Goal: Transaction & Acquisition: Book appointment/travel/reservation

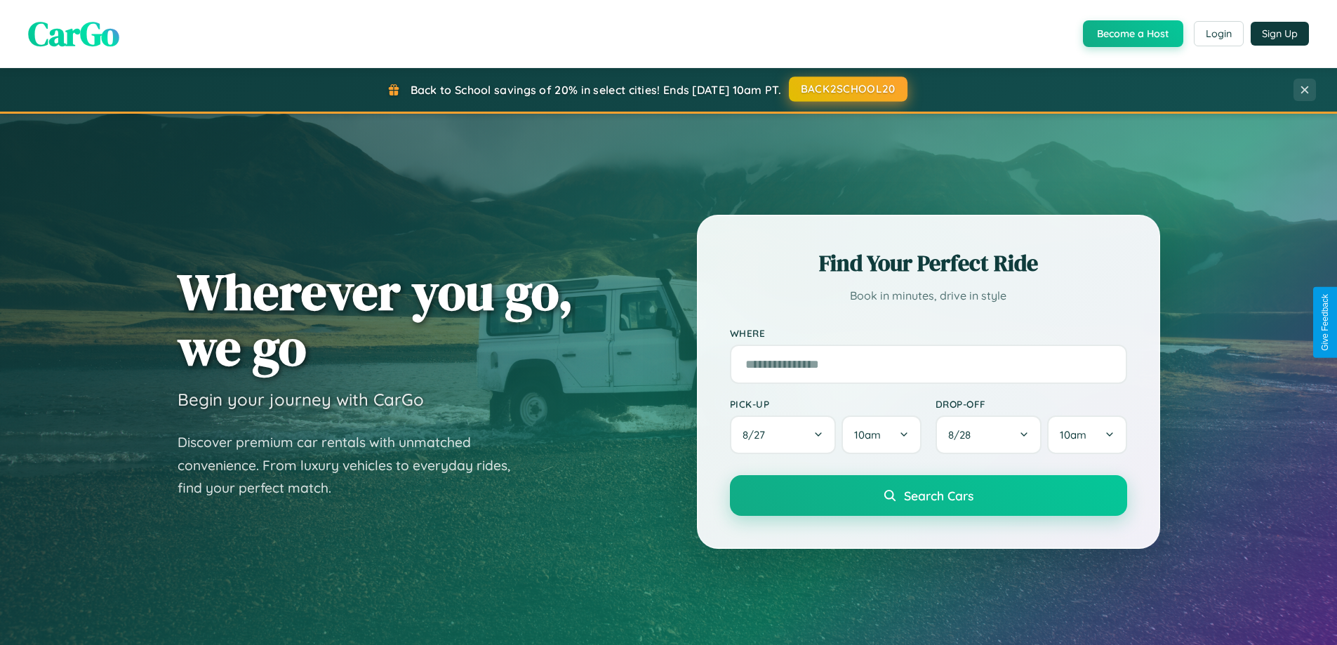
click at [847, 89] on button "BACK2SCHOOL20" at bounding box center [848, 89] width 119 height 25
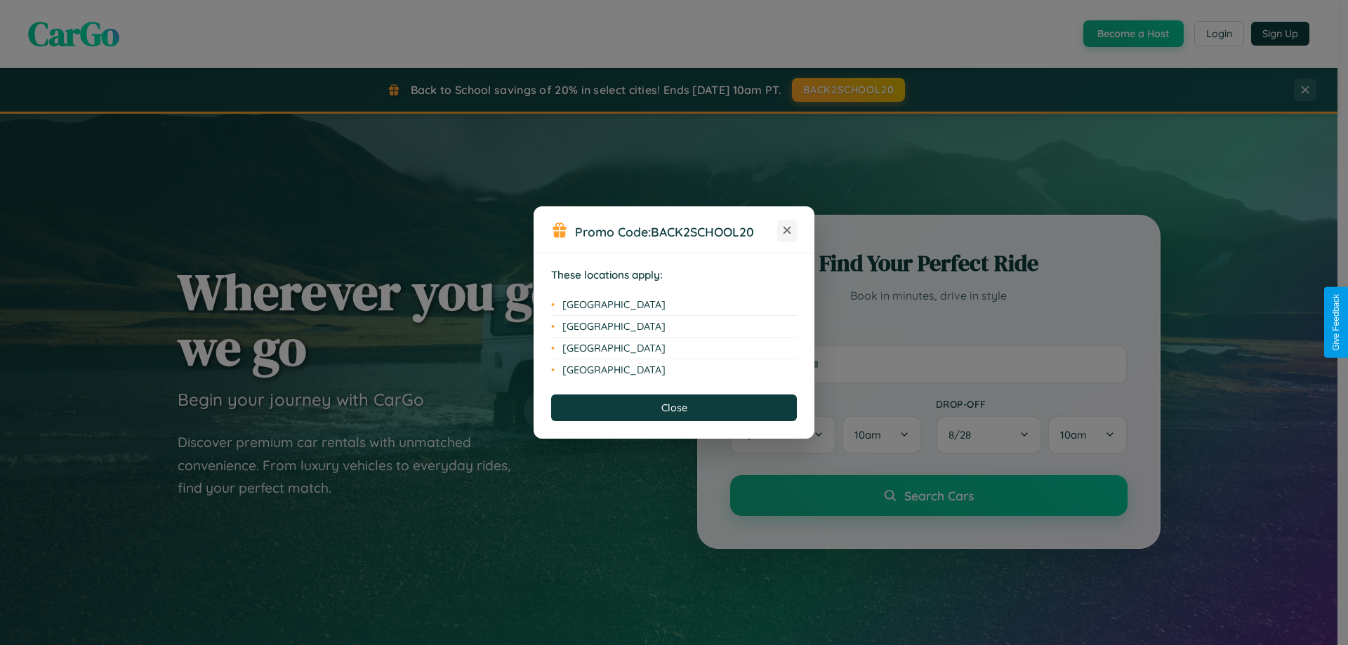
click at [787, 231] on icon at bounding box center [788, 231] width 8 height 8
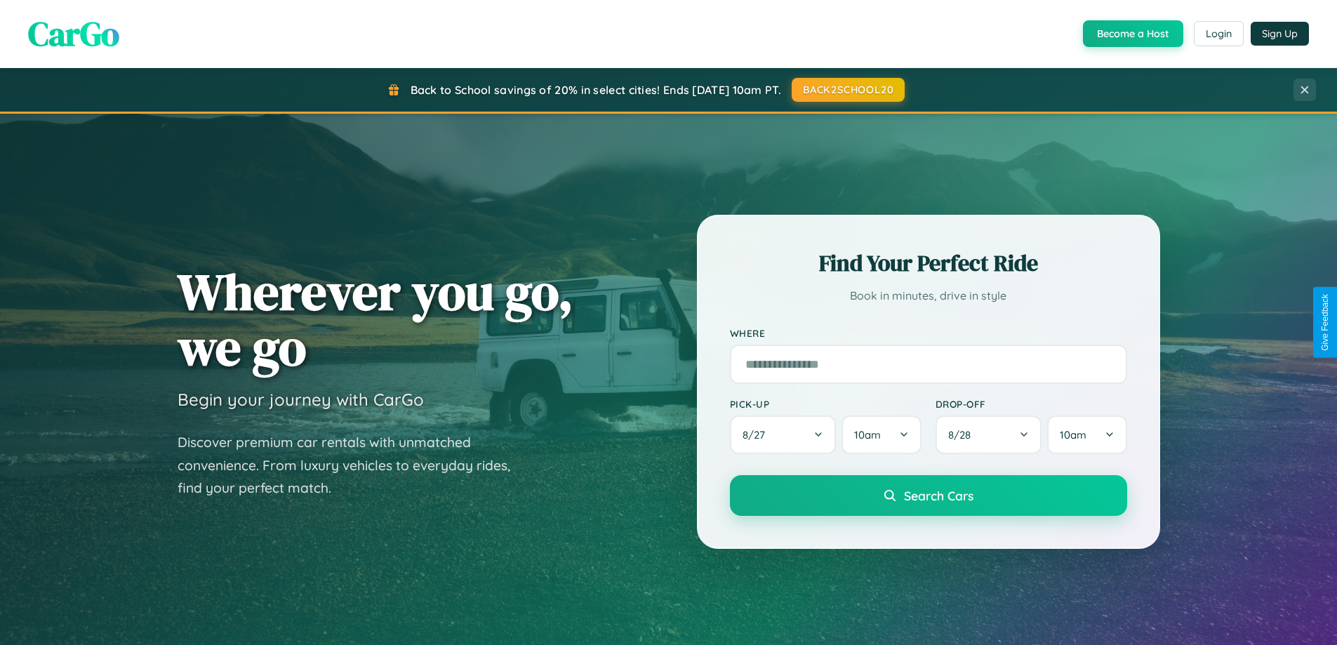
scroll to position [2702, 0]
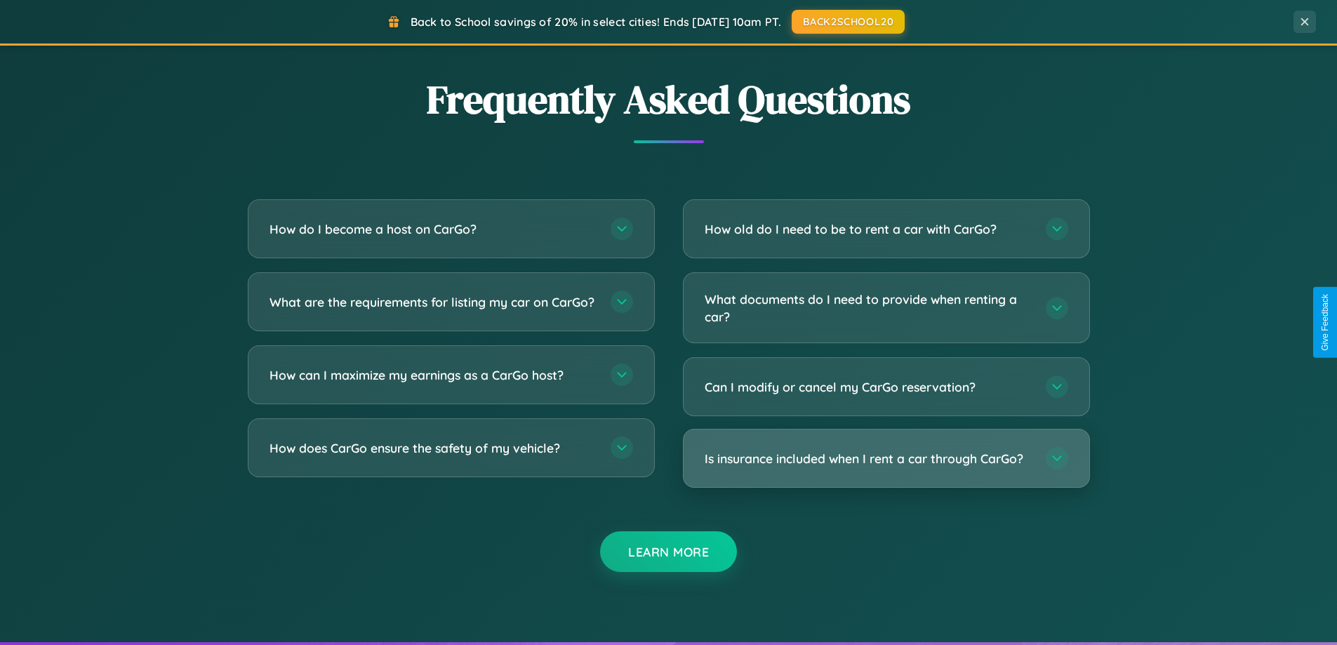
click at [886, 458] on h3 "Is insurance included when I rent a car through CarGo?" at bounding box center [868, 459] width 327 height 18
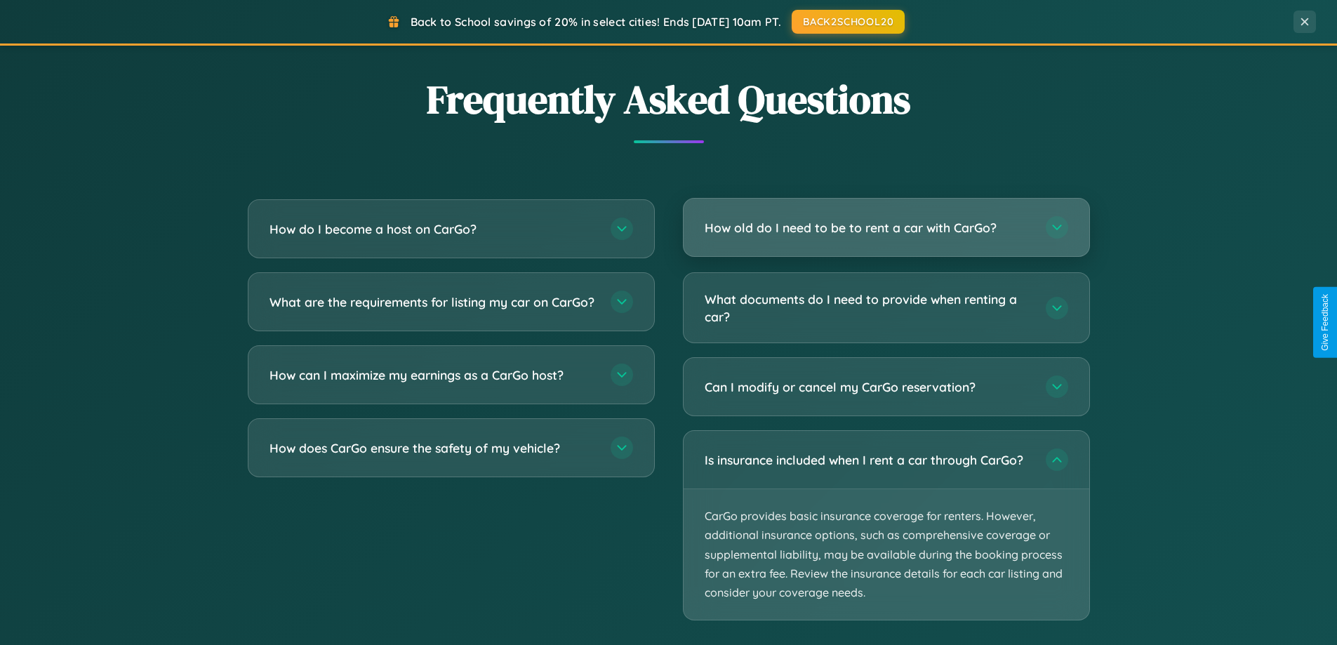
click at [886, 229] on h3 "How old do I need to be to rent a car with CarGo?" at bounding box center [868, 228] width 327 height 18
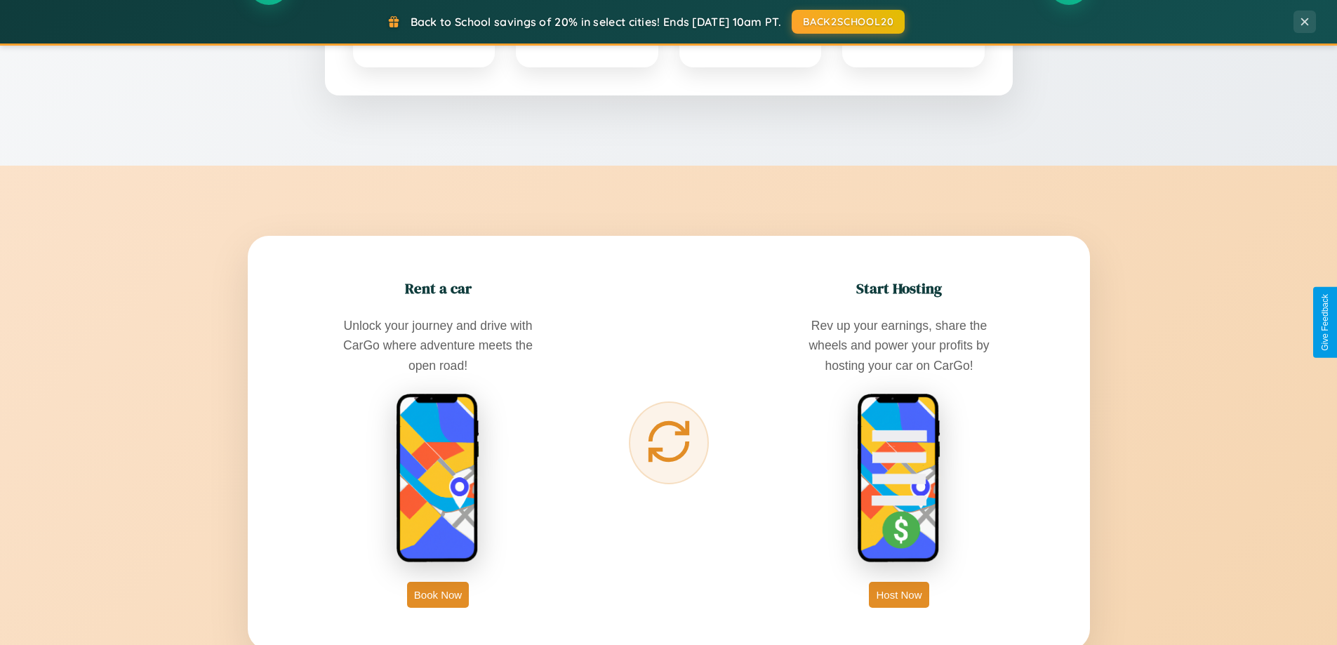
scroll to position [0, 0]
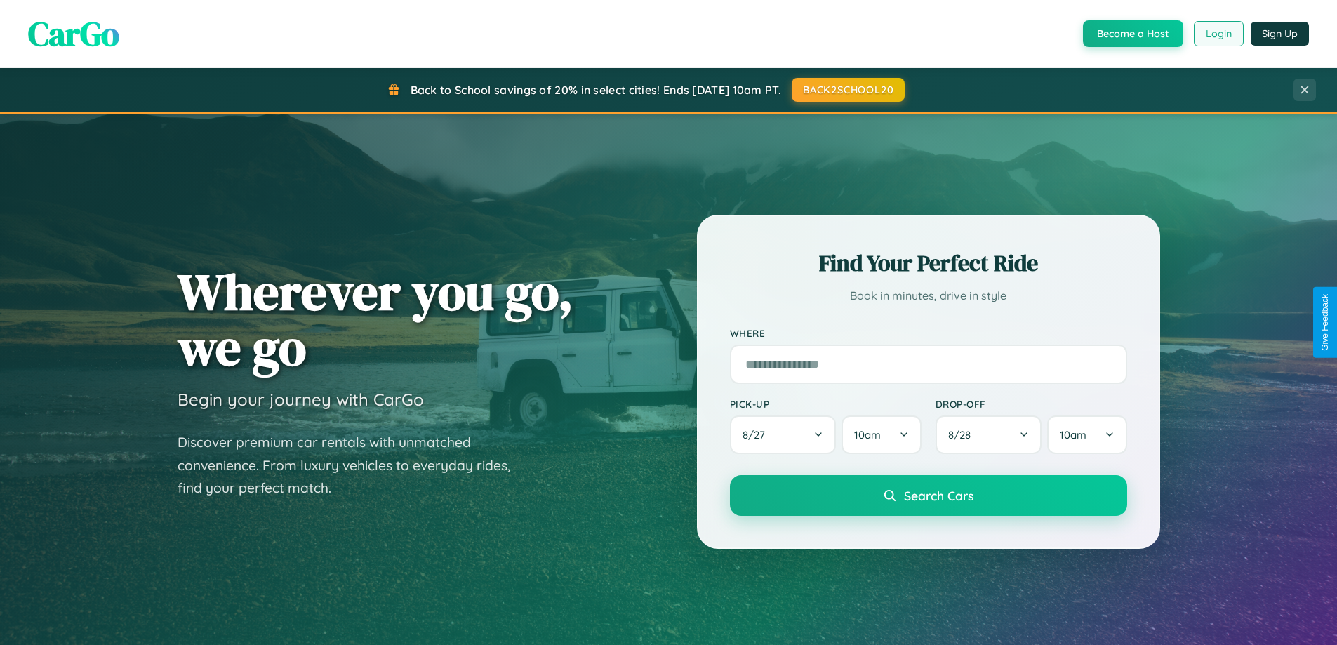
click at [1218, 34] on button "Login" at bounding box center [1219, 33] width 50 height 25
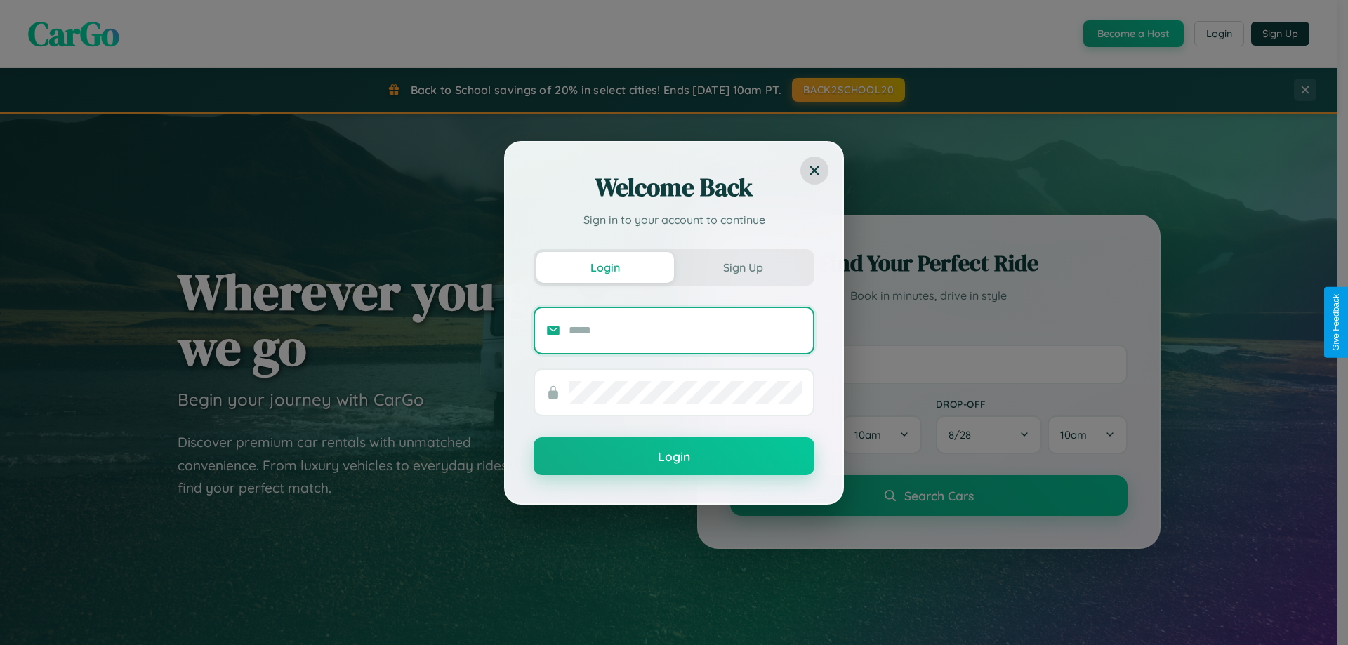
click at [685, 330] on input "text" at bounding box center [685, 330] width 233 height 22
type input "**********"
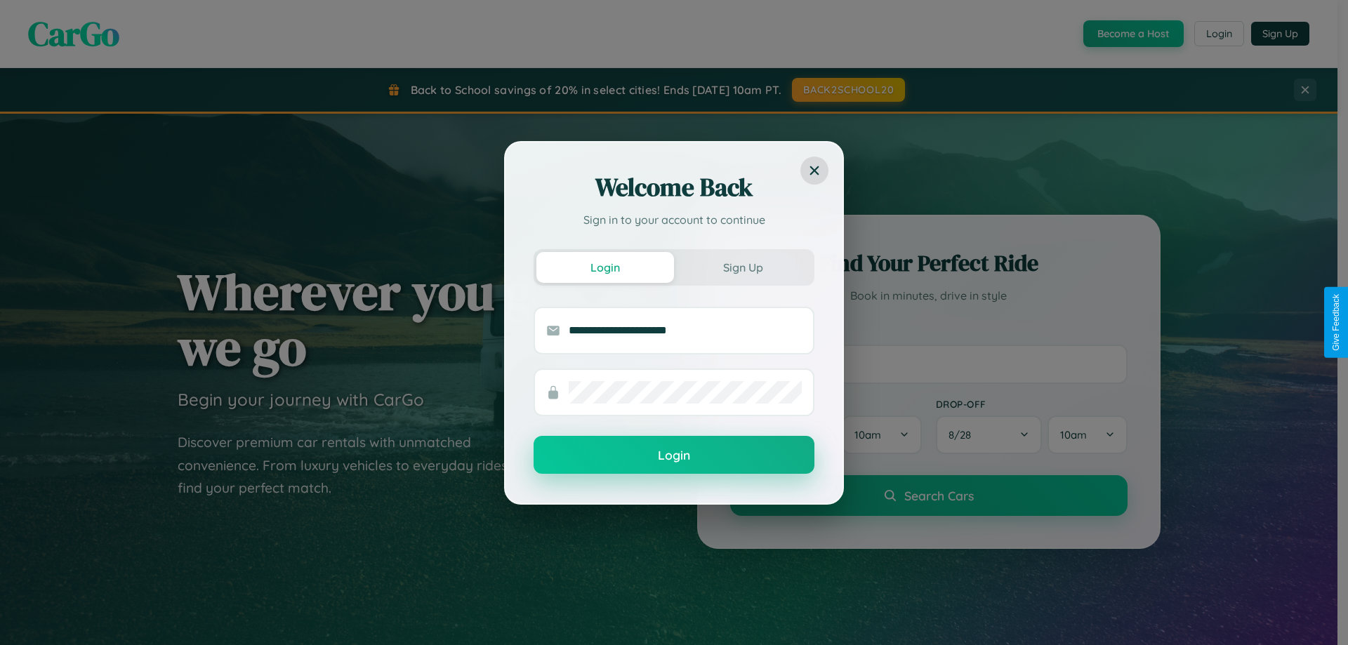
click at [674, 456] on button "Login" at bounding box center [674, 455] width 281 height 38
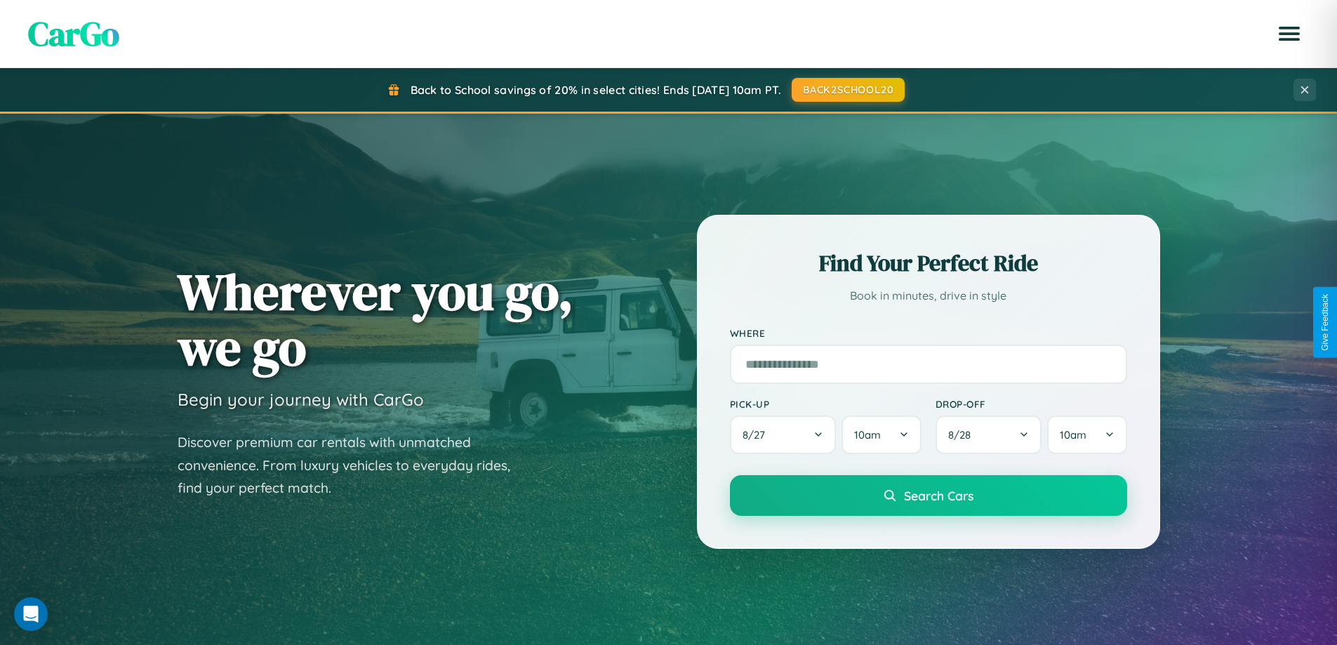
scroll to position [41, 0]
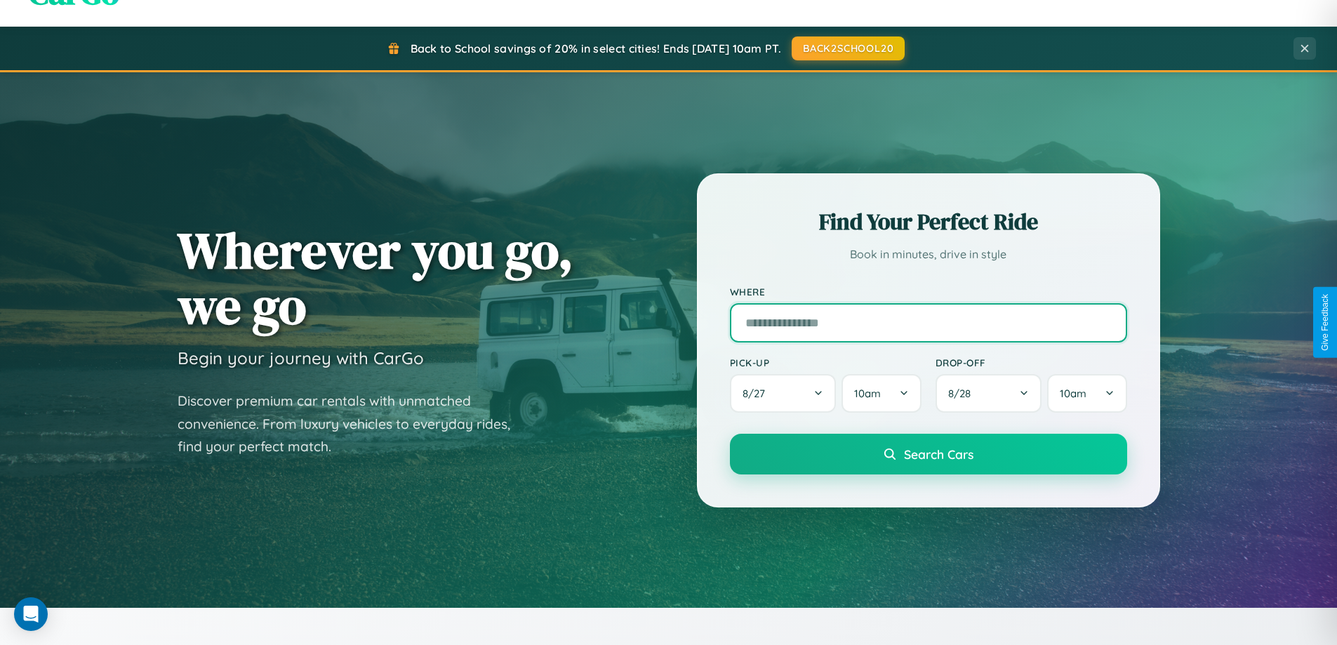
click at [928, 322] on input "text" at bounding box center [928, 322] width 397 height 39
type input "**********"
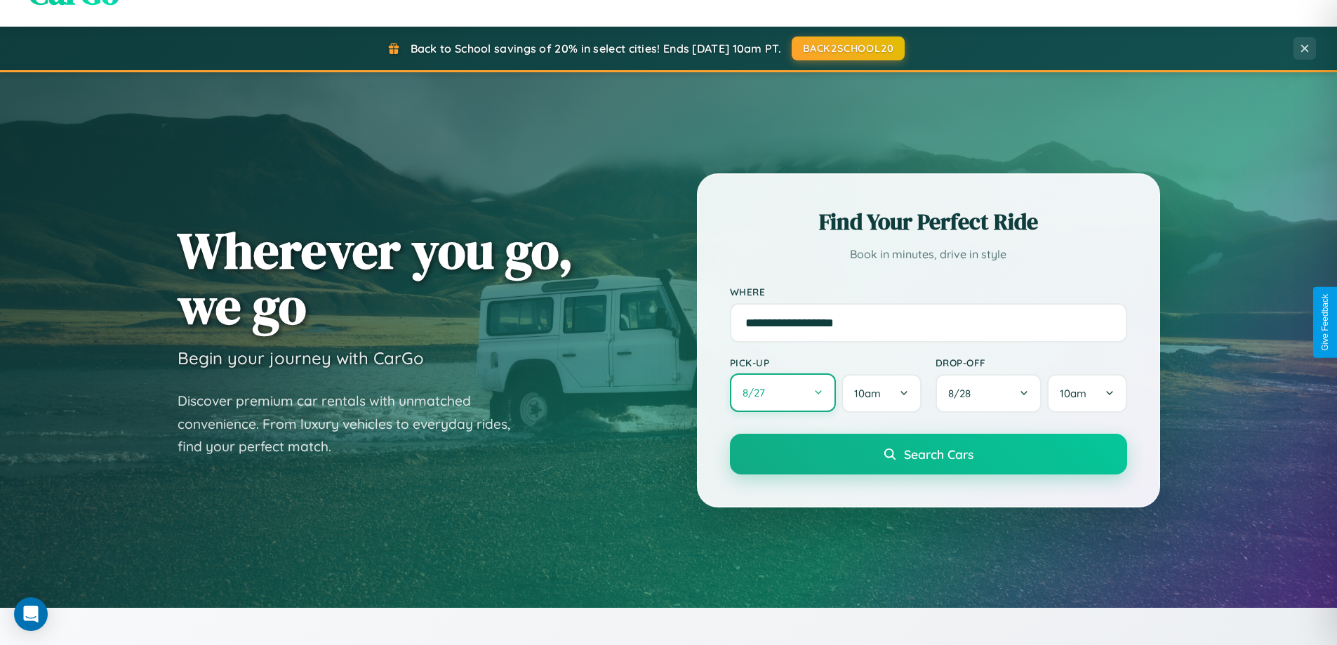
click at [783, 393] on button "8 / 27" at bounding box center [783, 393] width 107 height 39
select select "*"
select select "****"
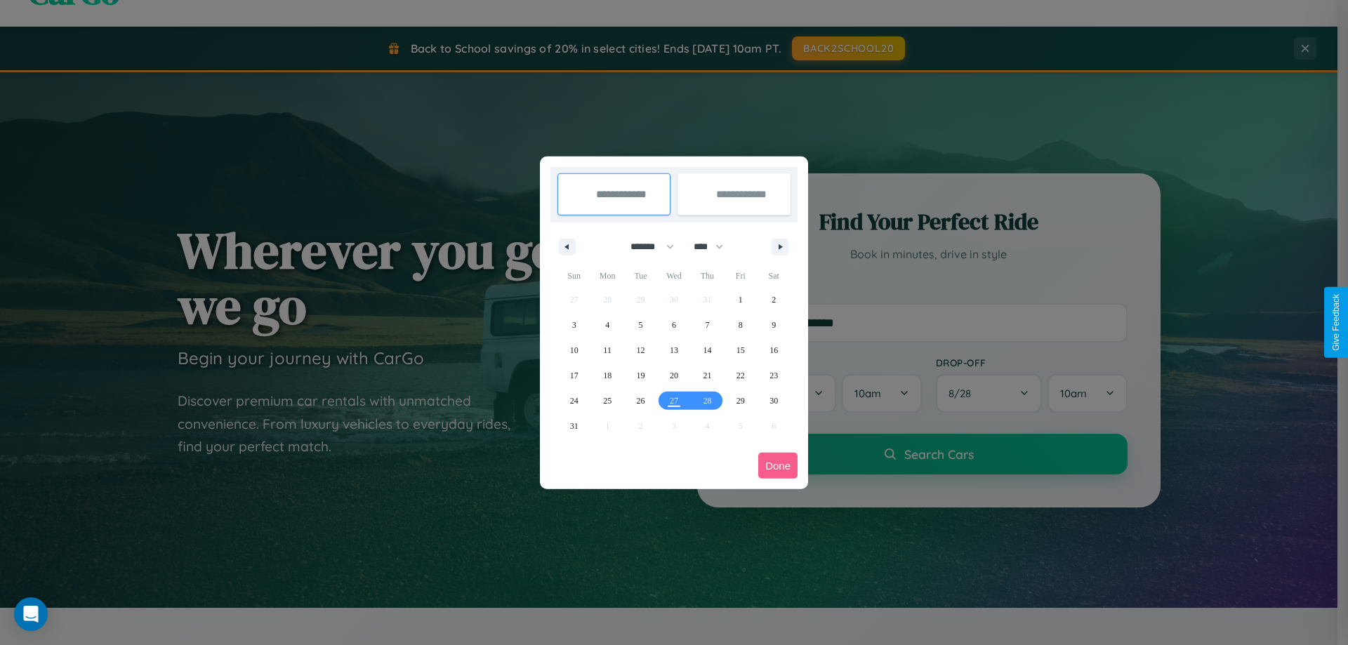
drag, startPoint x: 646, startPoint y: 246, endPoint x: 674, endPoint y: 282, distance: 45.0
click at [646, 246] on select "******* ******** ***** ***** *** **** **** ****** ********* ******* ******** **…" at bounding box center [650, 246] width 60 height 23
select select "*"
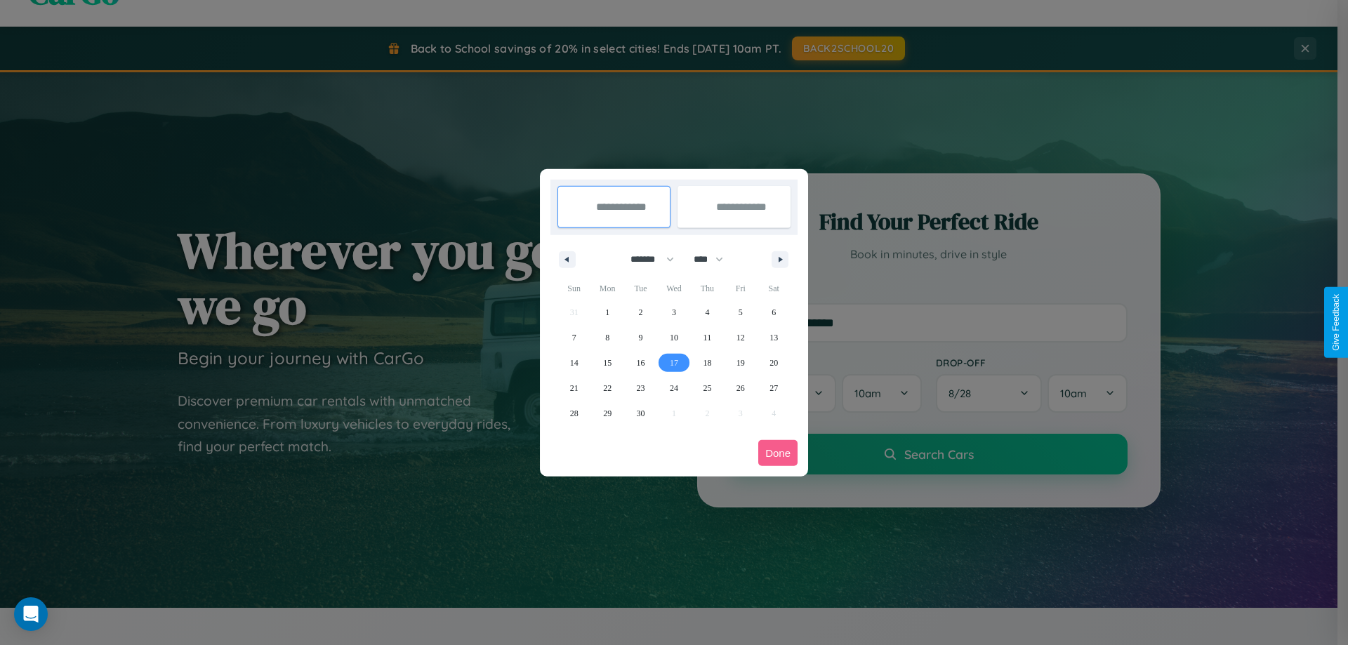
click at [673, 362] on span "17" at bounding box center [674, 362] width 8 height 25
type input "**********"
click at [774, 388] on span "27" at bounding box center [773, 388] width 8 height 25
type input "**********"
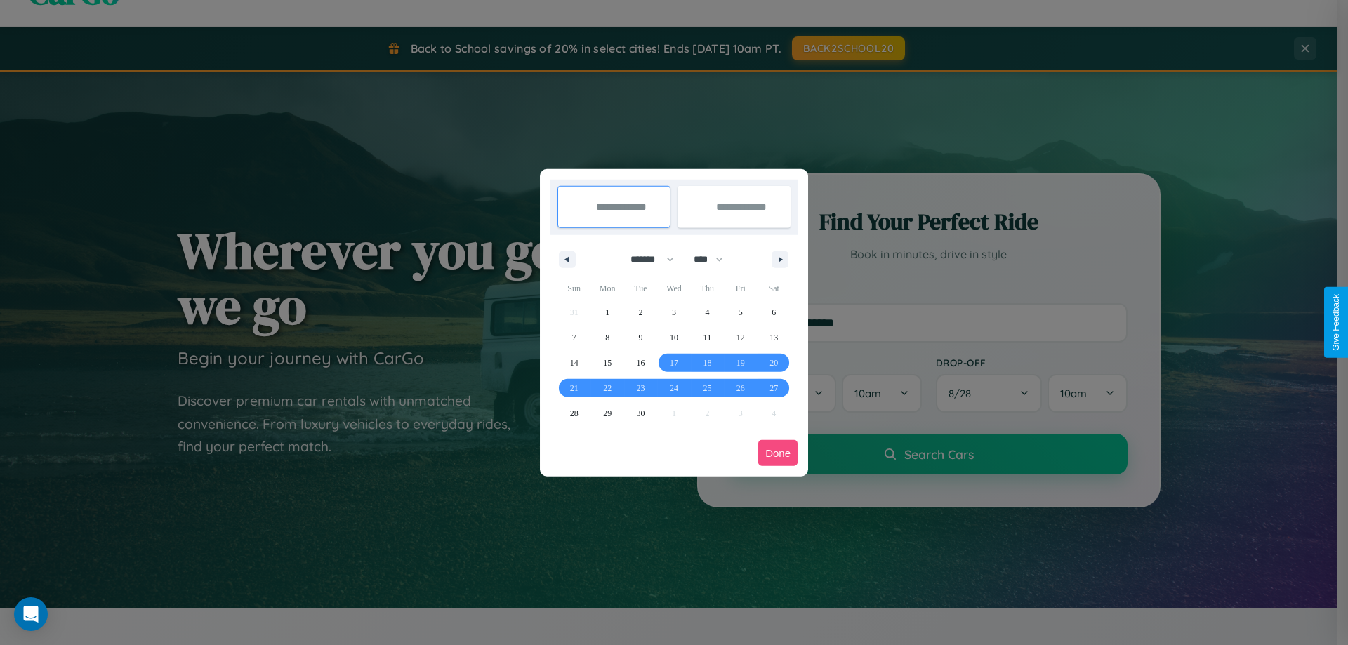
click at [778, 453] on button "Done" at bounding box center [777, 453] width 39 height 26
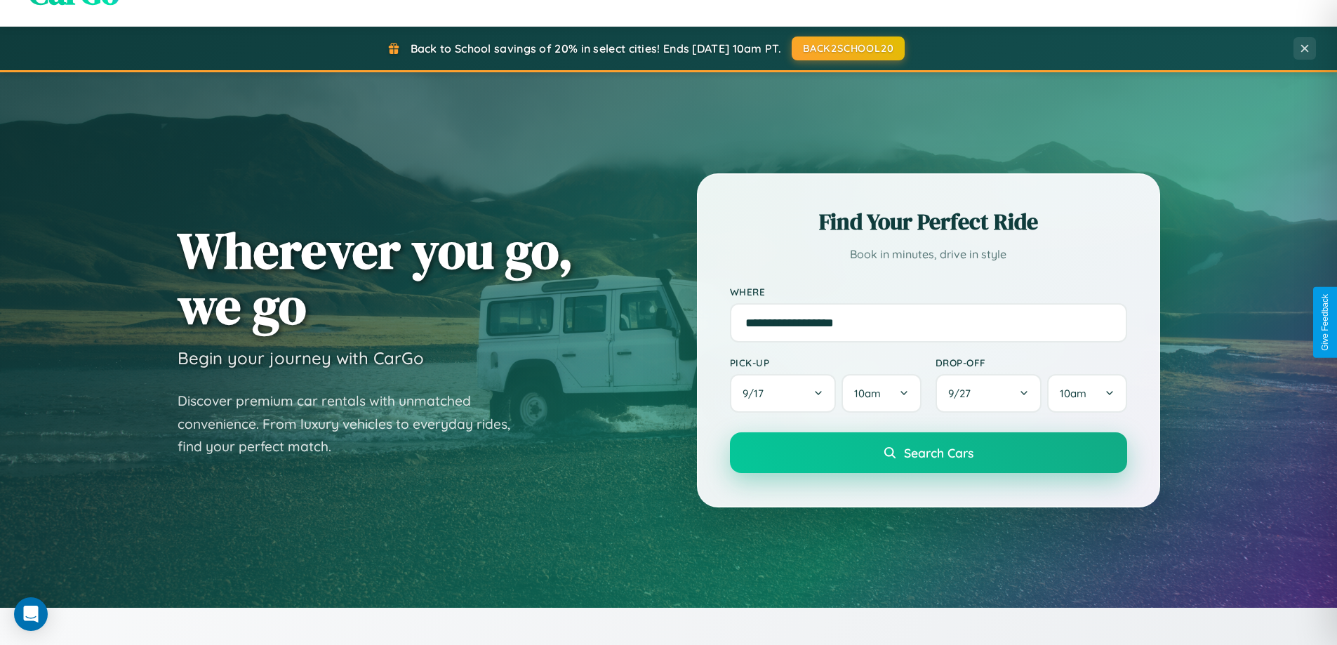
click at [928, 453] on span "Search Cars" at bounding box center [939, 452] width 70 height 15
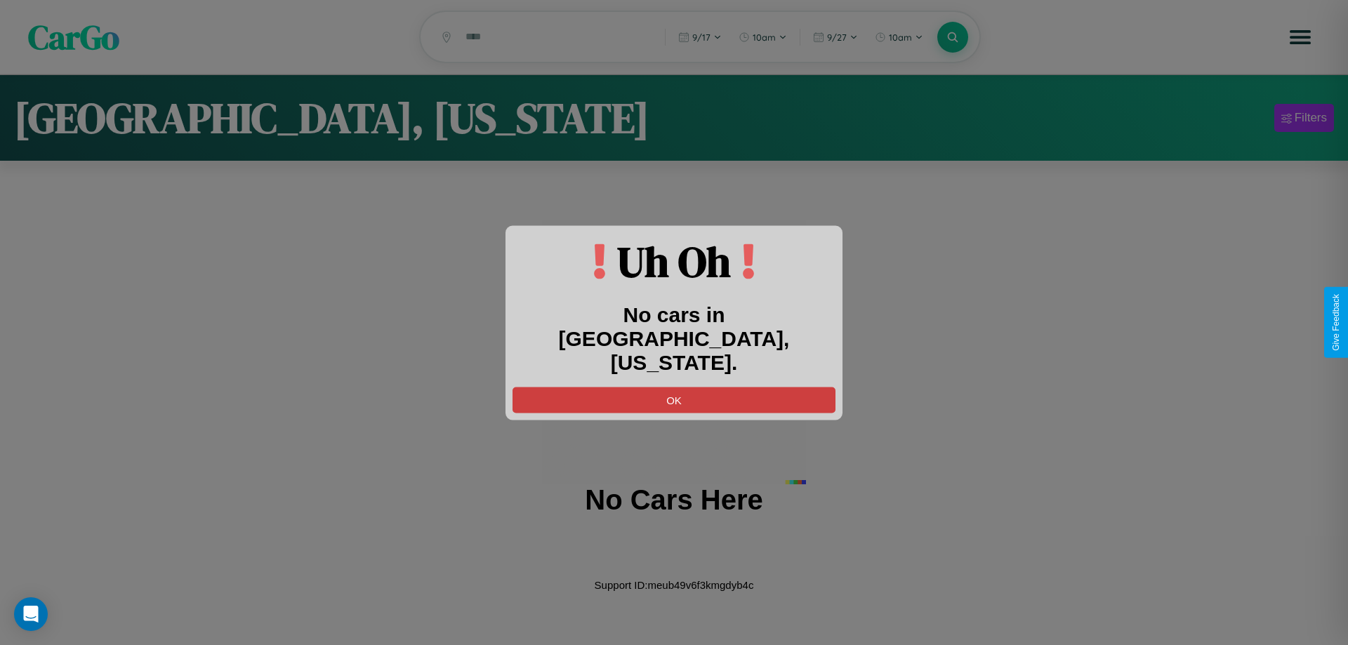
click at [674, 387] on button "OK" at bounding box center [674, 400] width 323 height 26
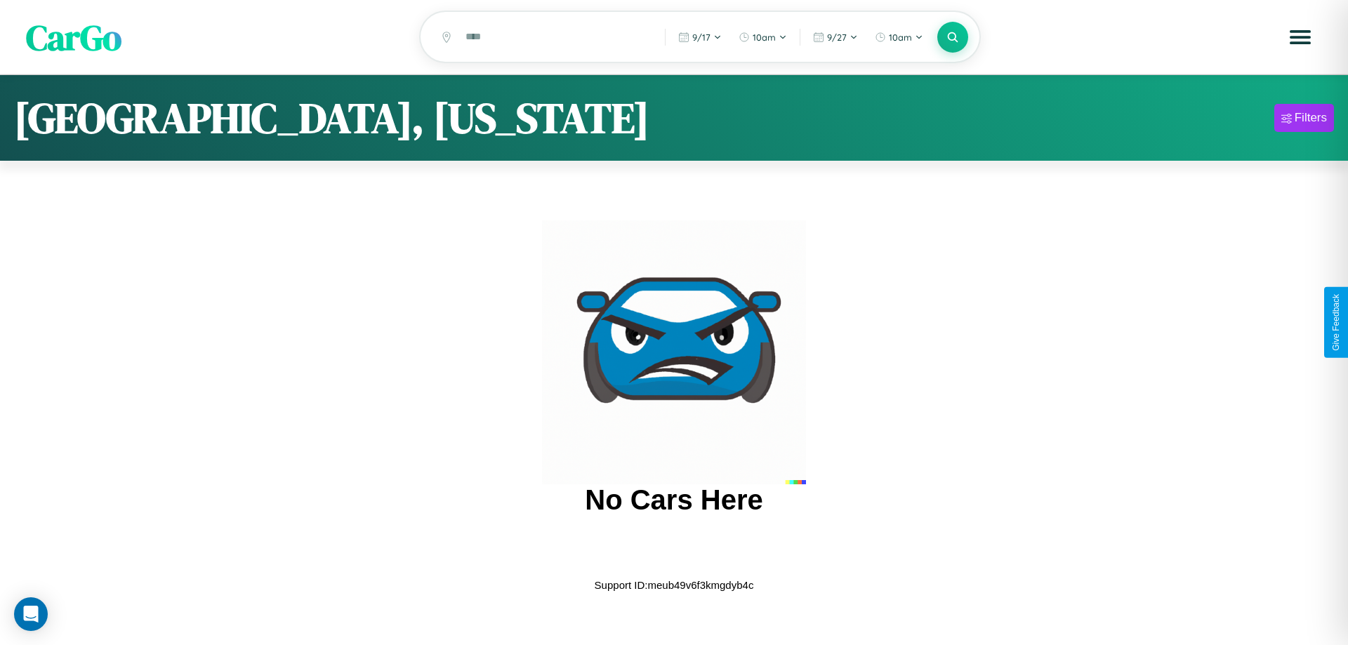
click at [74, 37] on span "CarGo" at bounding box center [73, 37] width 95 height 48
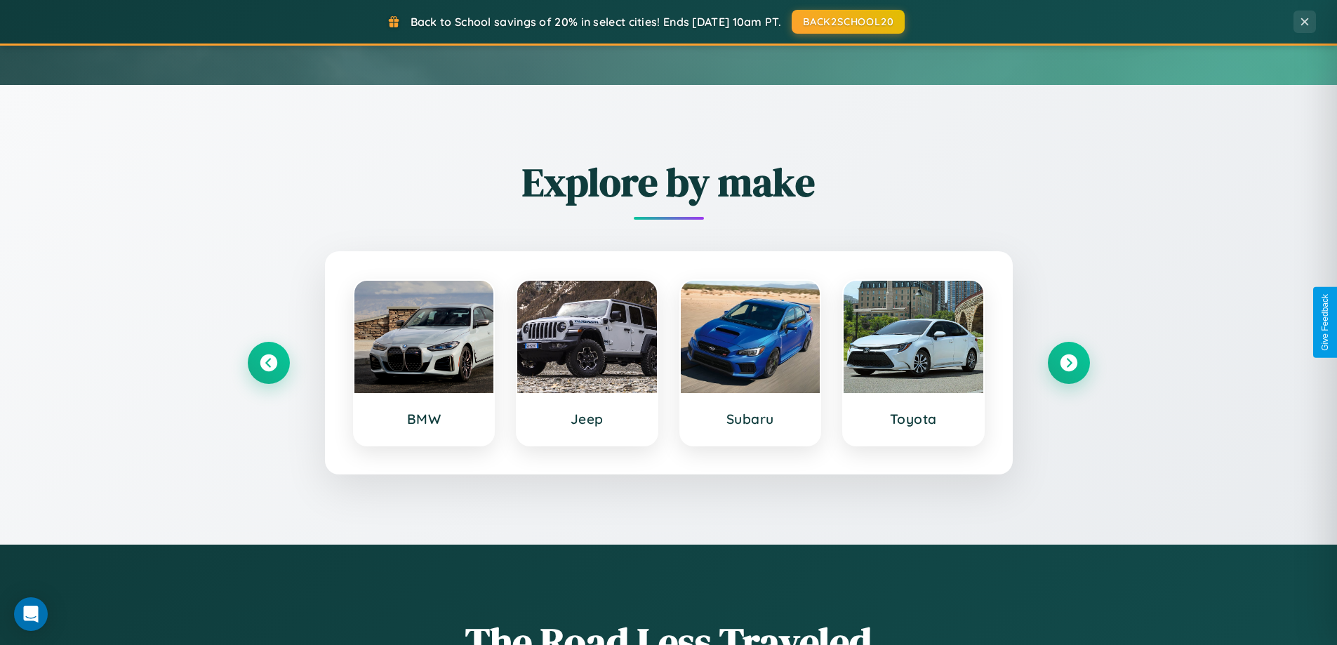
scroll to position [605, 0]
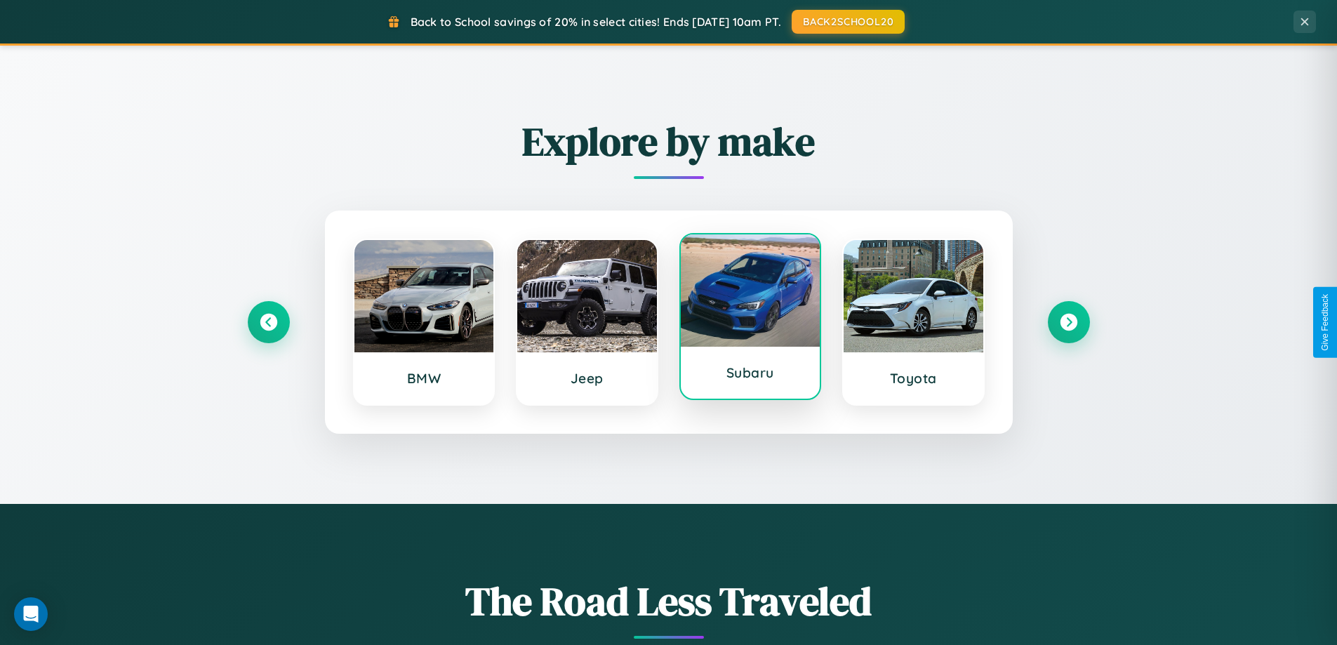
click at [750, 318] on div at bounding box center [751, 290] width 140 height 112
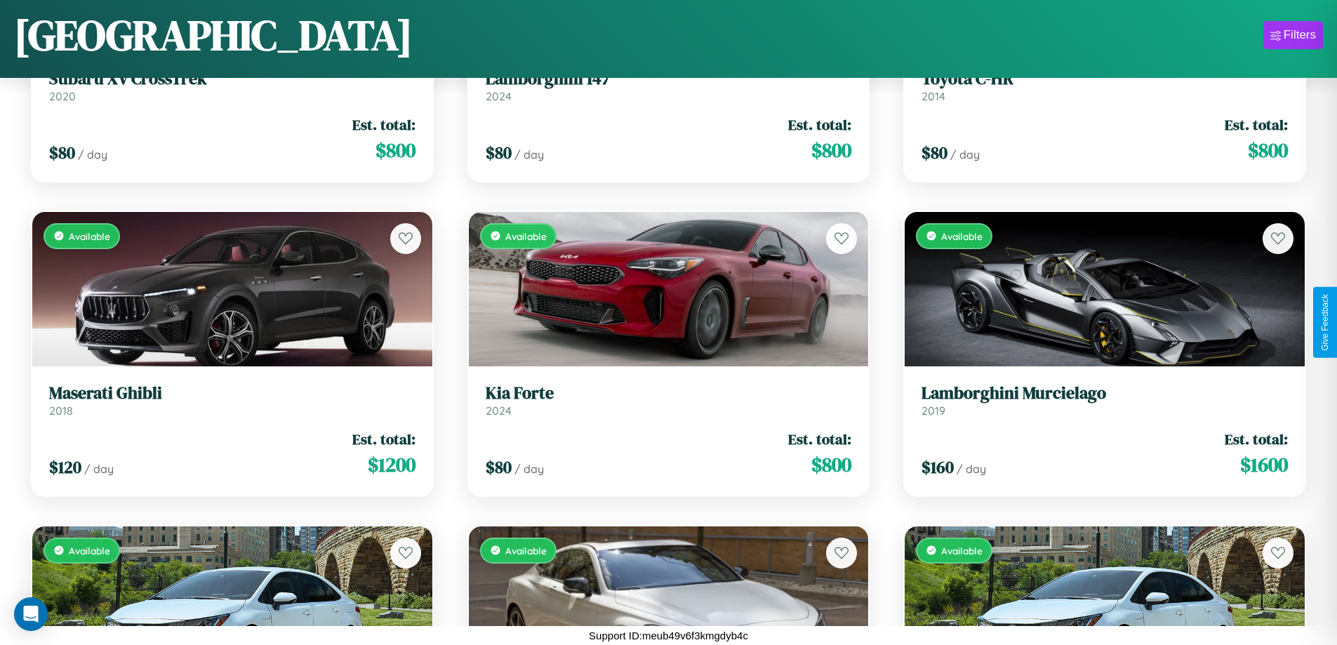
scroll to position [5856, 0]
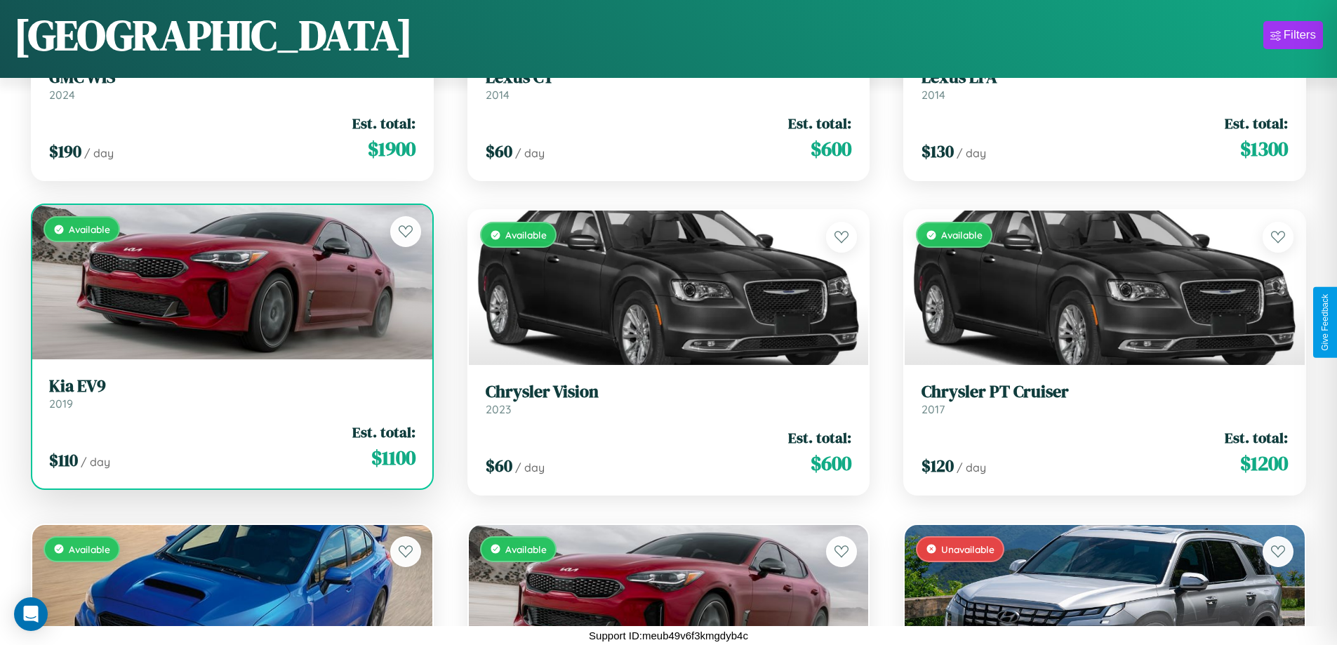
click at [230, 399] on link "Kia EV9 2019" at bounding box center [232, 393] width 366 height 34
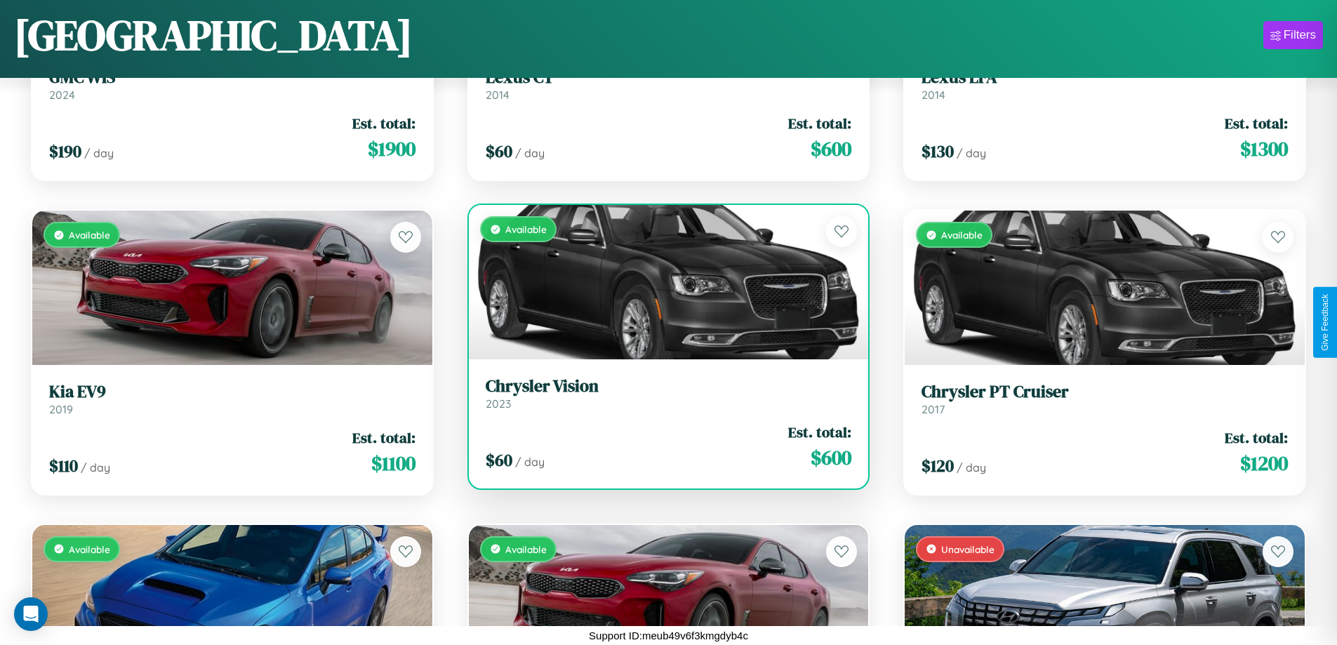
scroll to position [1141, 0]
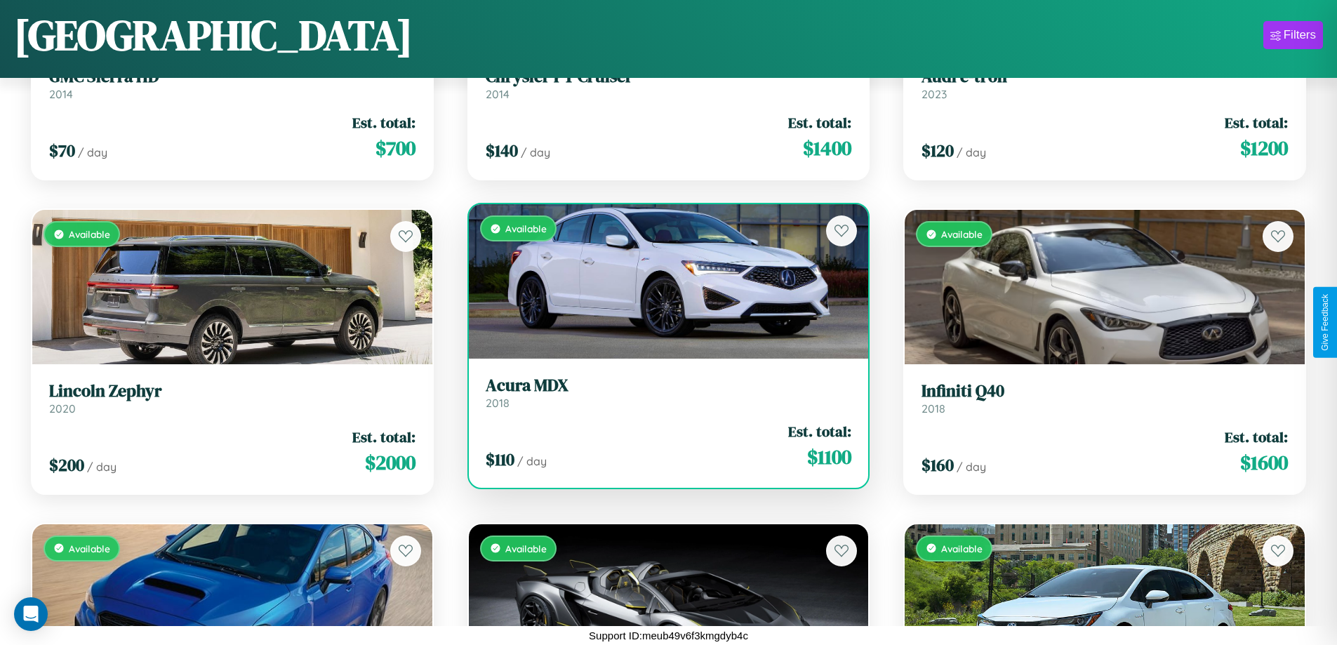
click at [663, 398] on link "Acura MDX 2018" at bounding box center [669, 393] width 366 height 34
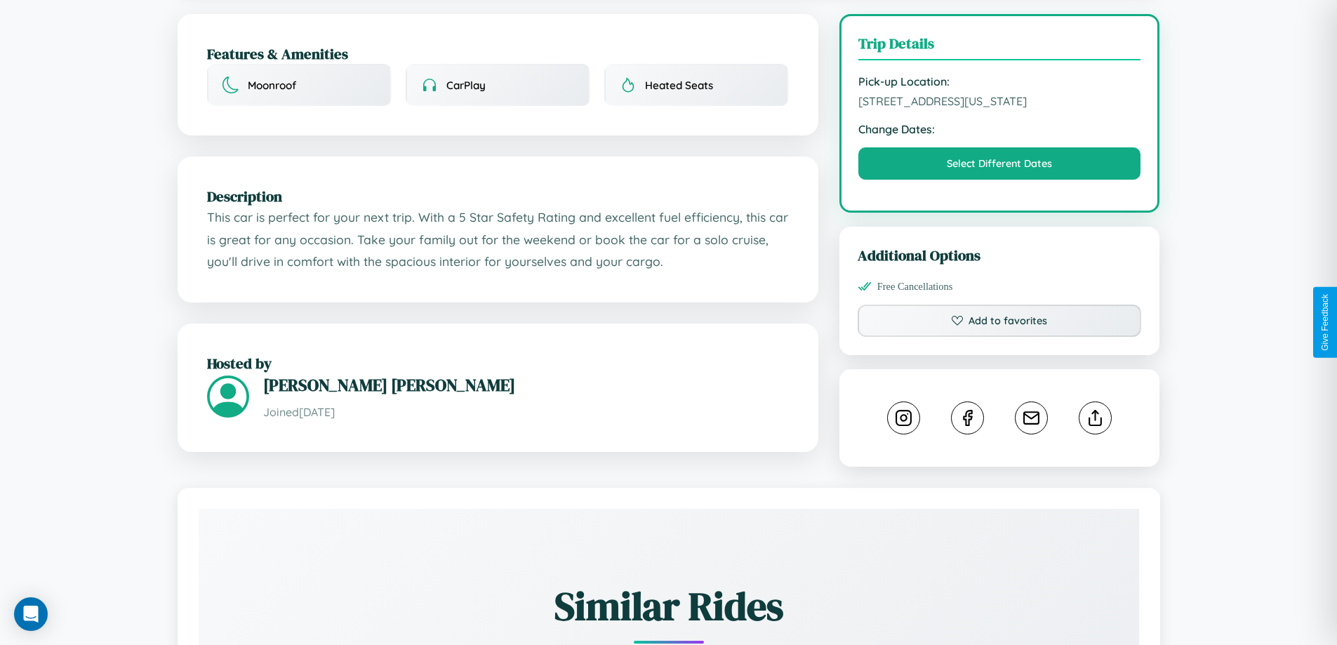
scroll to position [795, 0]
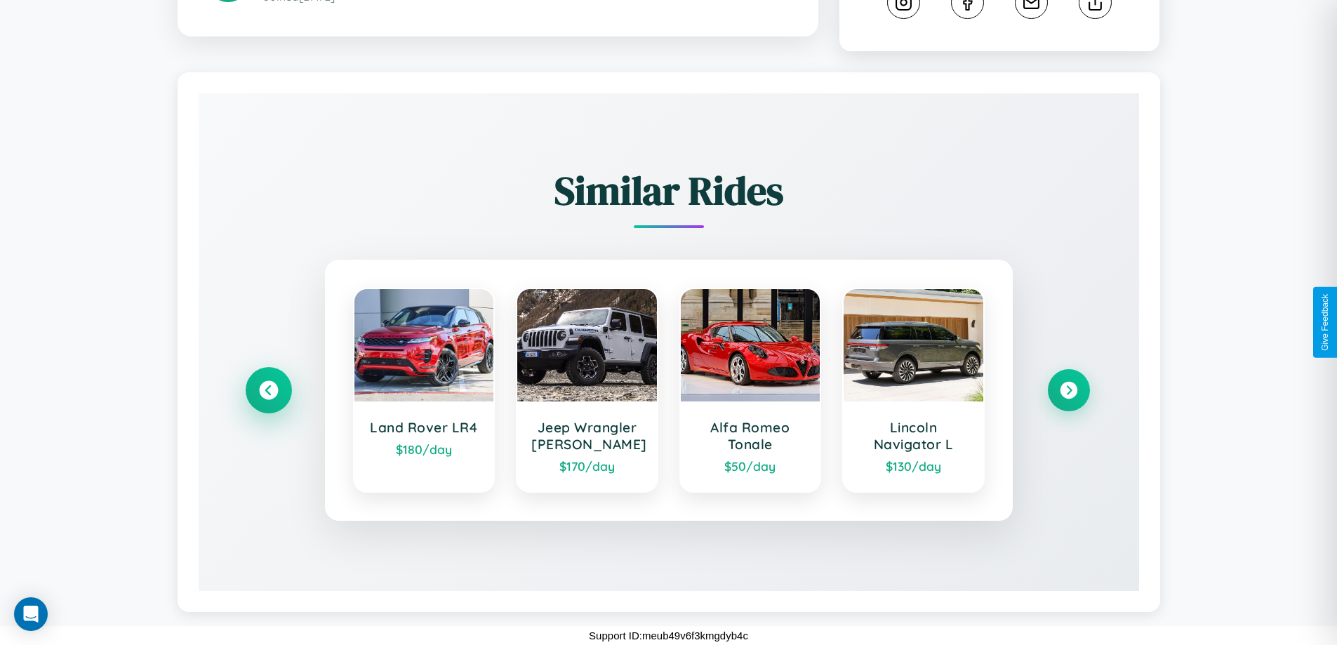
click at [268, 390] on icon at bounding box center [268, 390] width 19 height 19
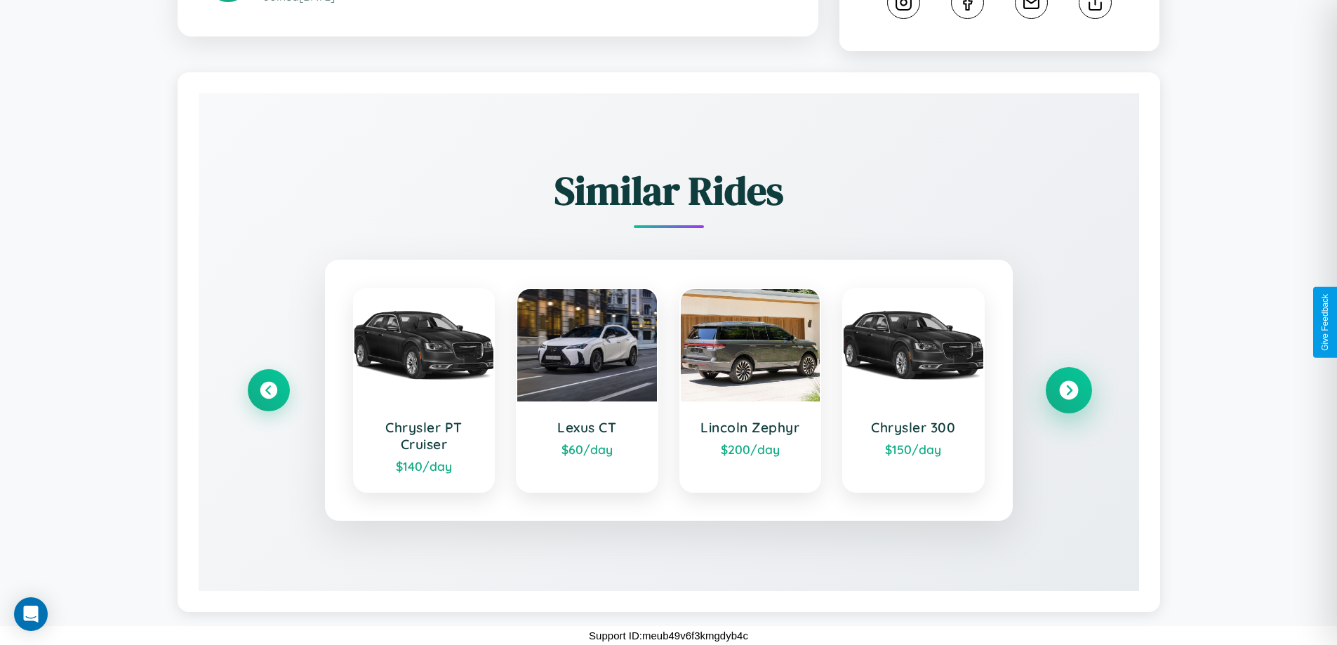
click at [1069, 390] on icon at bounding box center [1068, 390] width 19 height 19
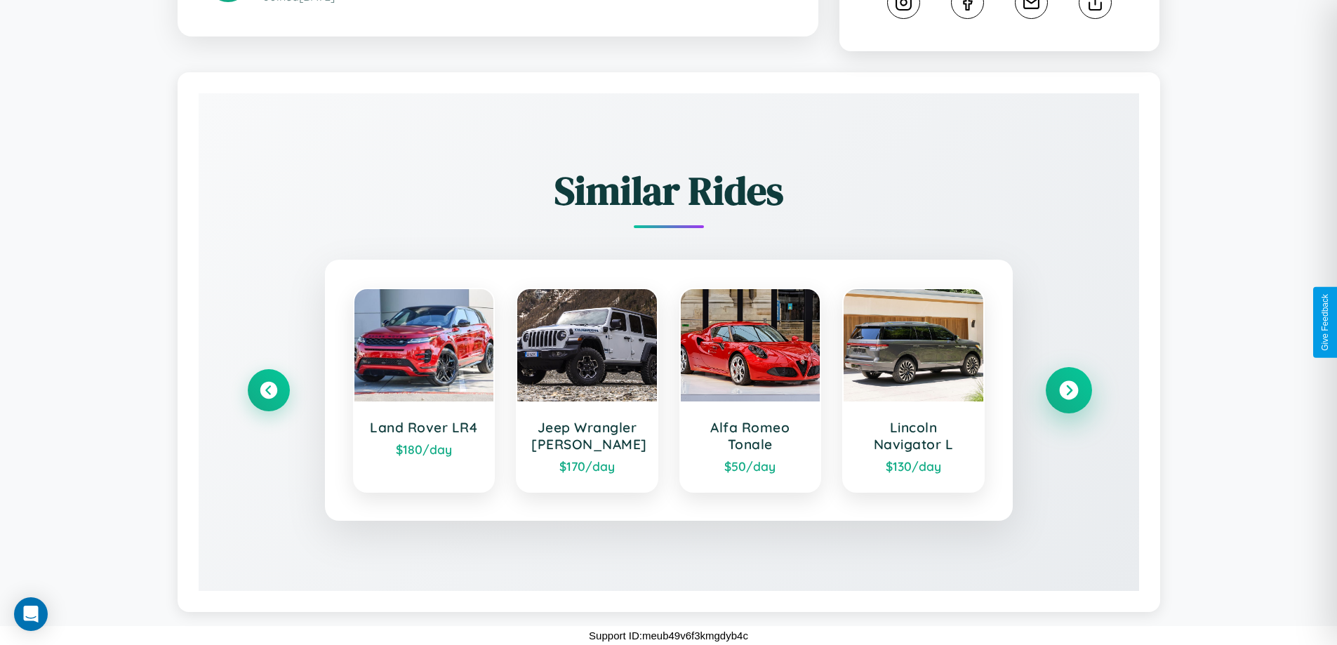
click at [1069, 390] on icon at bounding box center [1068, 390] width 19 height 19
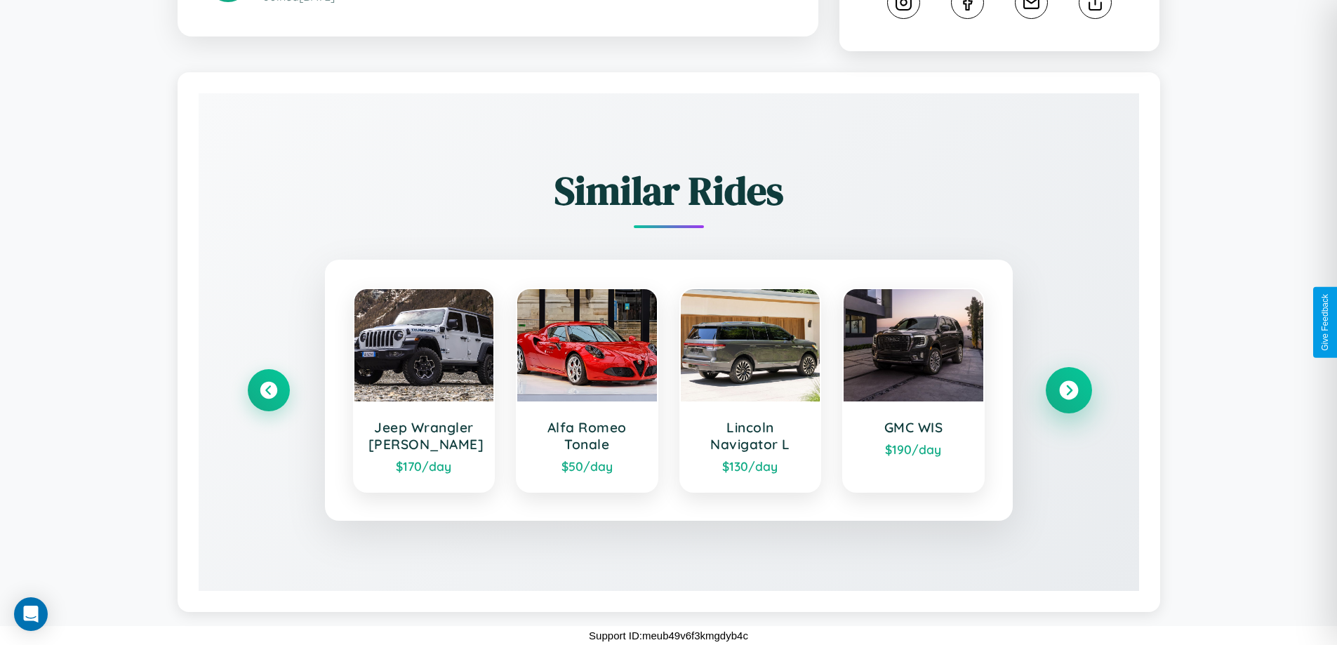
click at [1069, 390] on icon at bounding box center [1068, 390] width 19 height 19
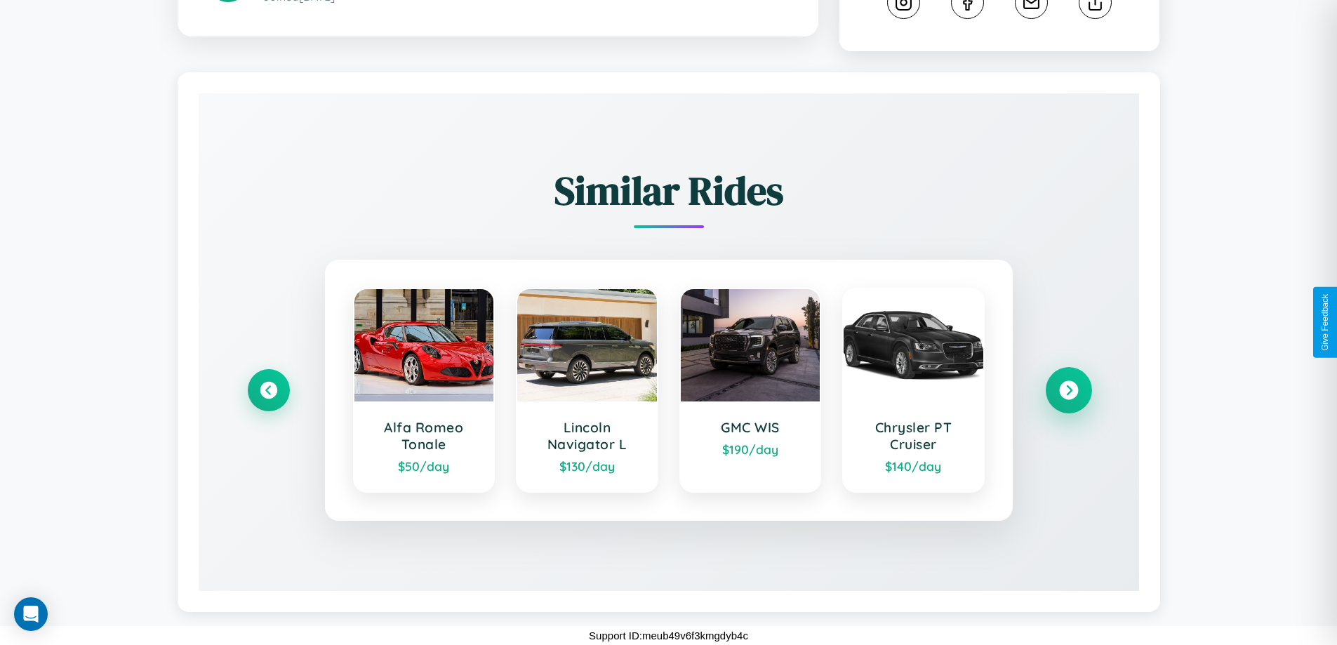
click at [1069, 390] on icon at bounding box center [1068, 390] width 19 height 19
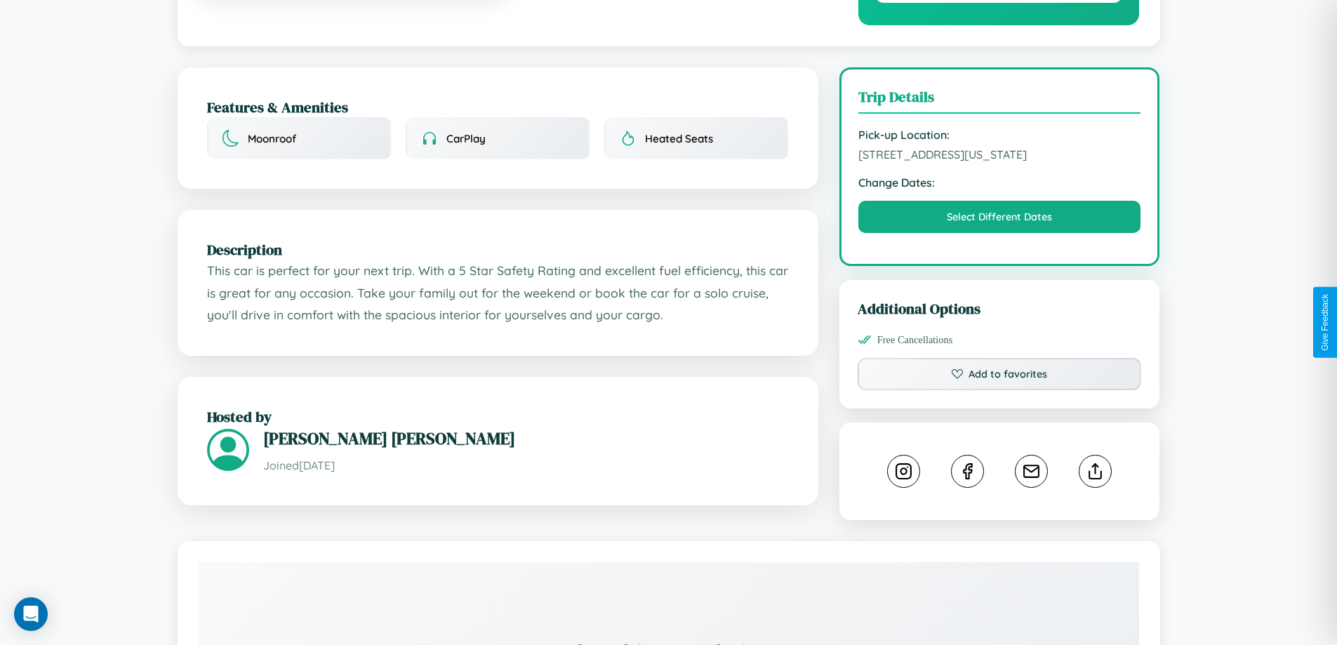
scroll to position [0, 0]
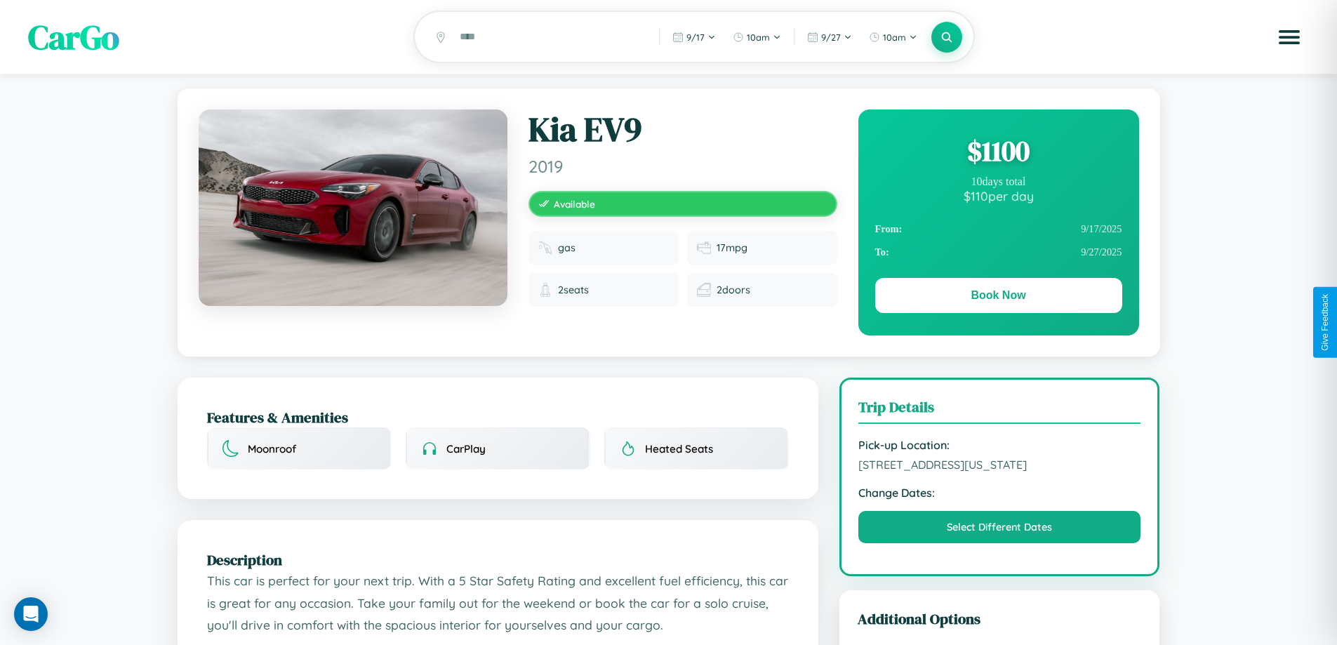
click at [998, 153] on div "$ 1100" at bounding box center [999, 151] width 247 height 38
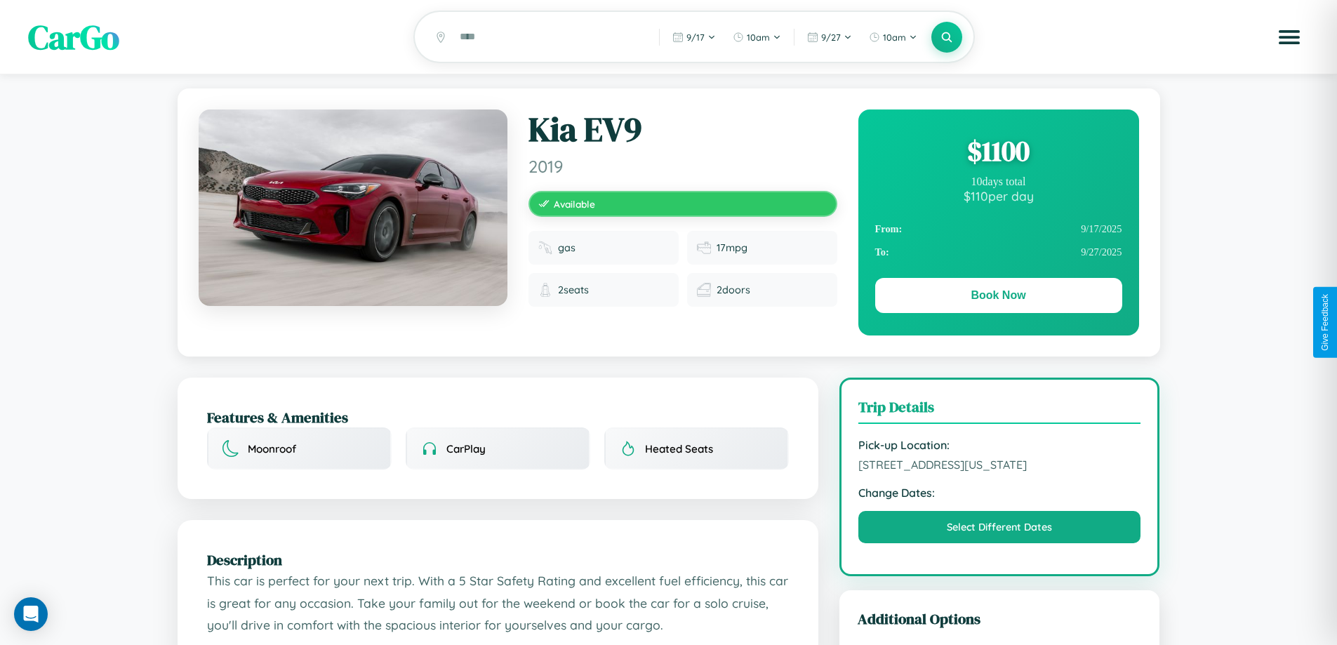
click at [998, 153] on div "$ 1100" at bounding box center [999, 151] width 247 height 38
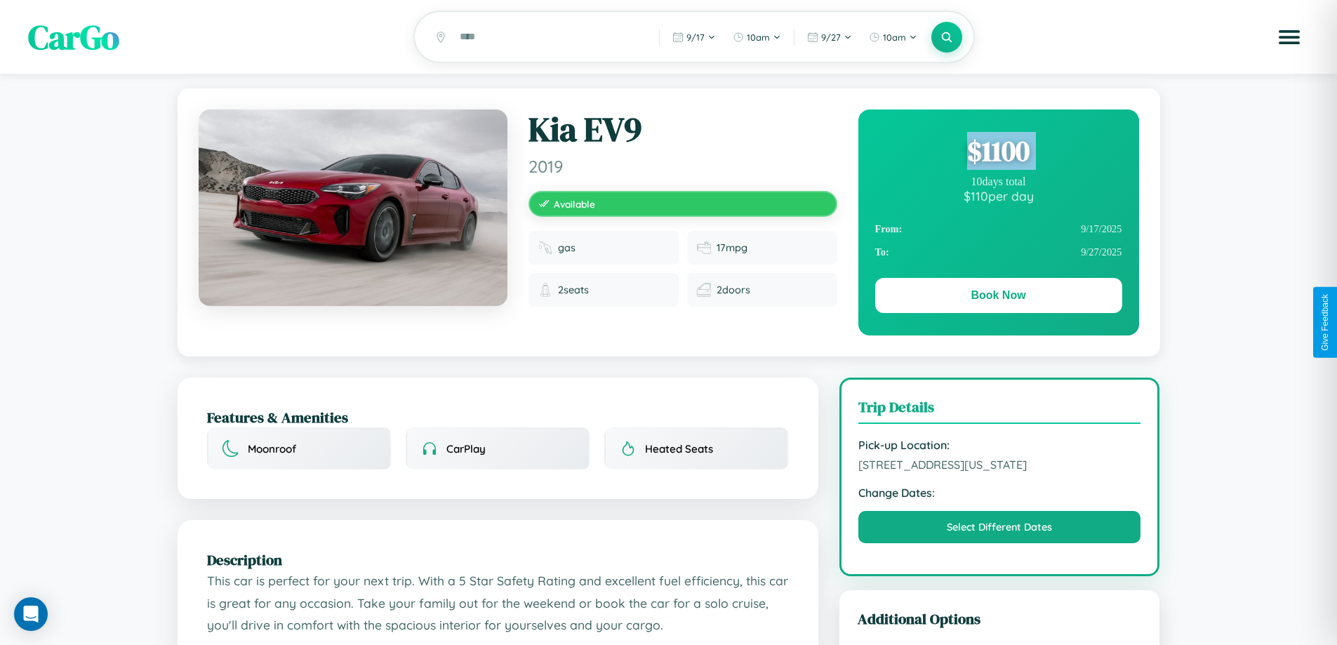
click at [998, 153] on div "$ 1100" at bounding box center [999, 151] width 247 height 38
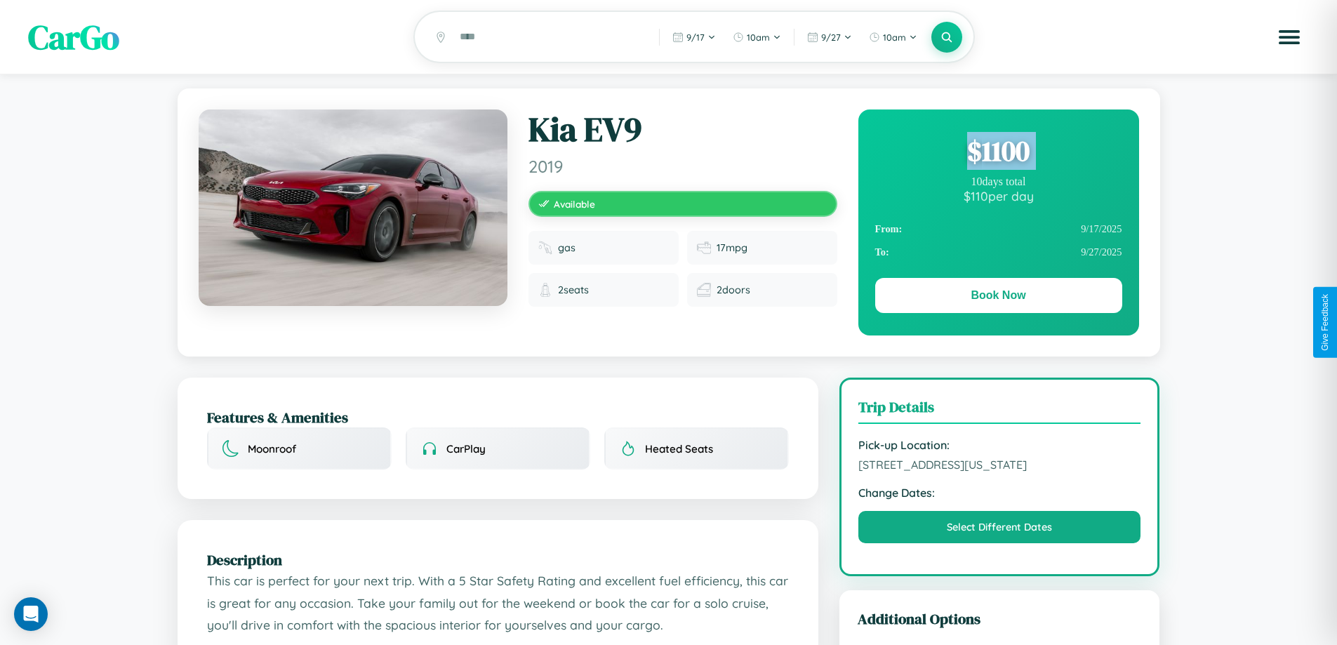
click at [998, 153] on div "$ 1100" at bounding box center [999, 151] width 247 height 38
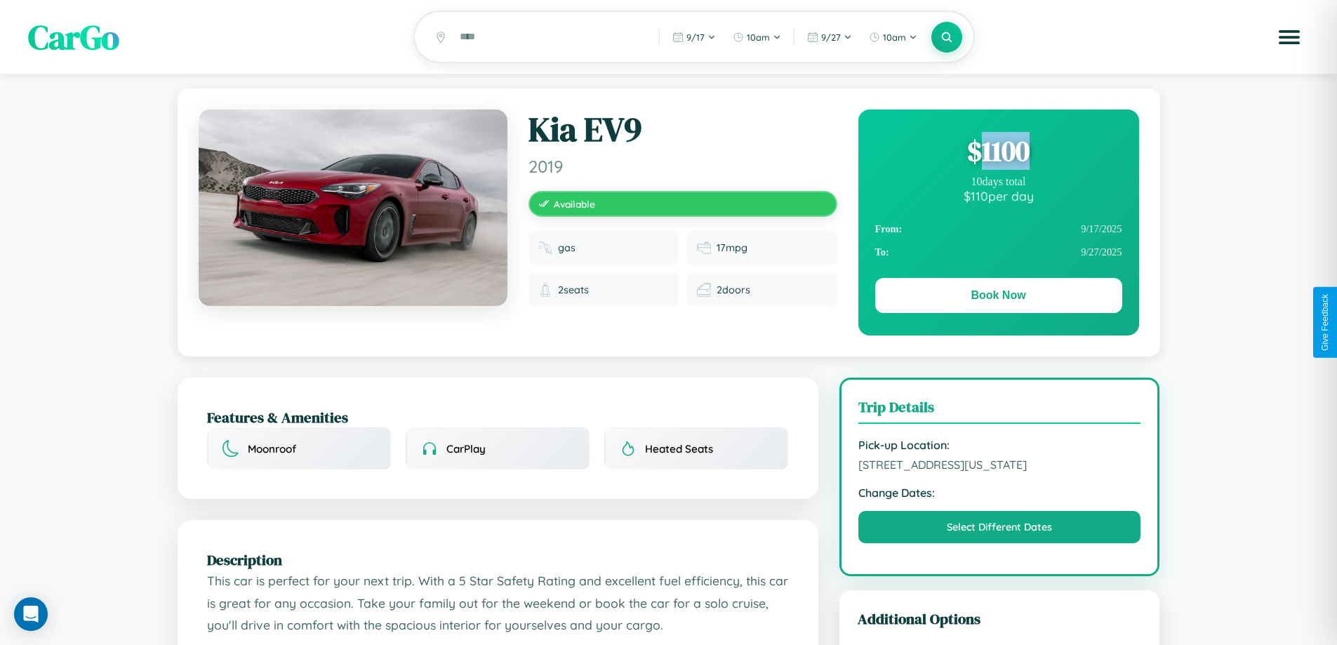
click at [998, 153] on div "$ 1100" at bounding box center [999, 151] width 247 height 38
